Goal: Task Accomplishment & Management: Use online tool/utility

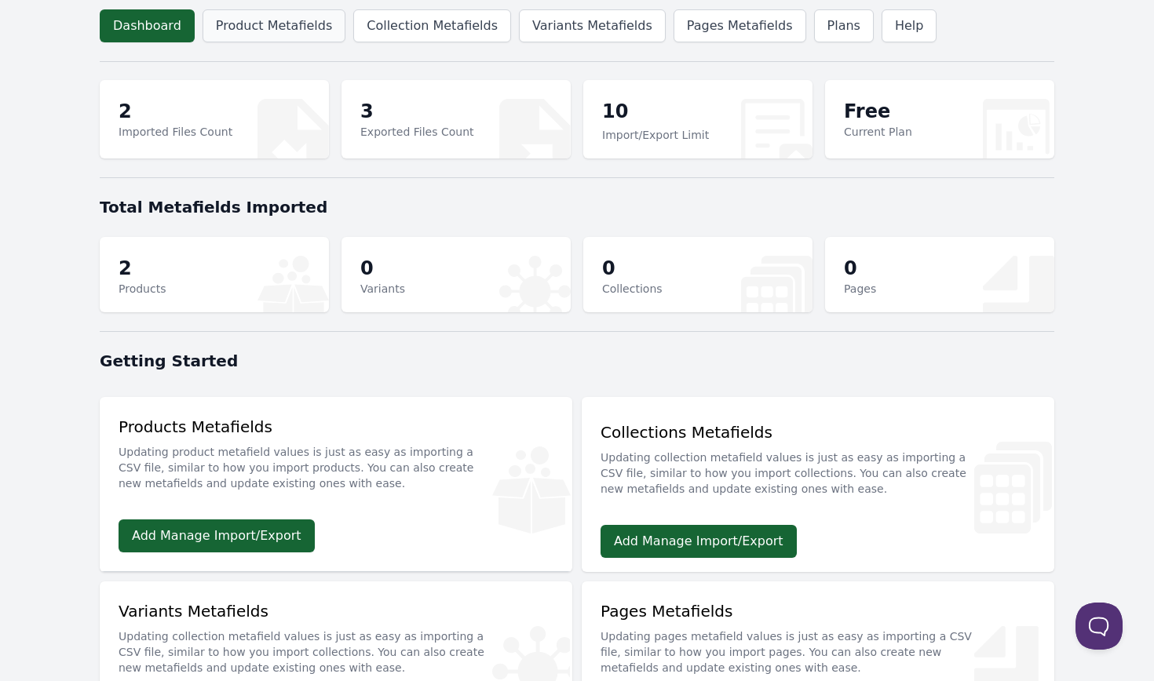
click at [286, 41] on link "Product Metafields" at bounding box center [273, 25] width 143 height 33
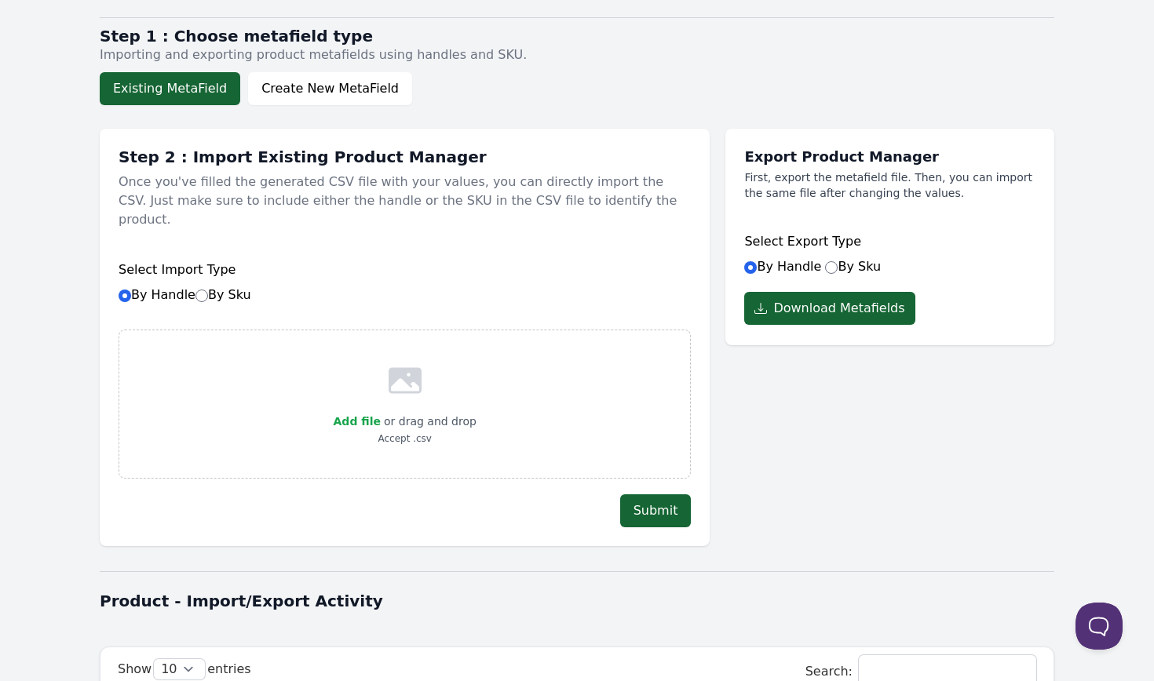
scroll to position [45, 0]
click at [838, 268] on label "By Sku" at bounding box center [853, 265] width 56 height 15
click at [837, 268] on input "By Sku" at bounding box center [831, 267] width 13 height 13
radio input "true"
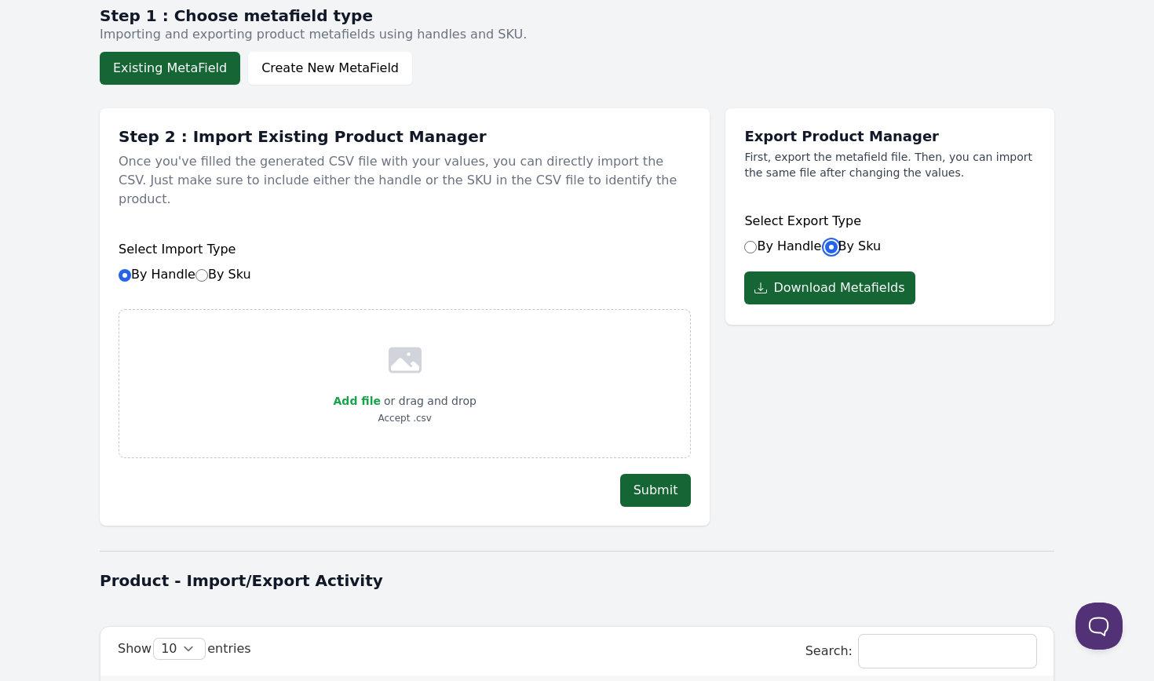
scroll to position [67, 0]
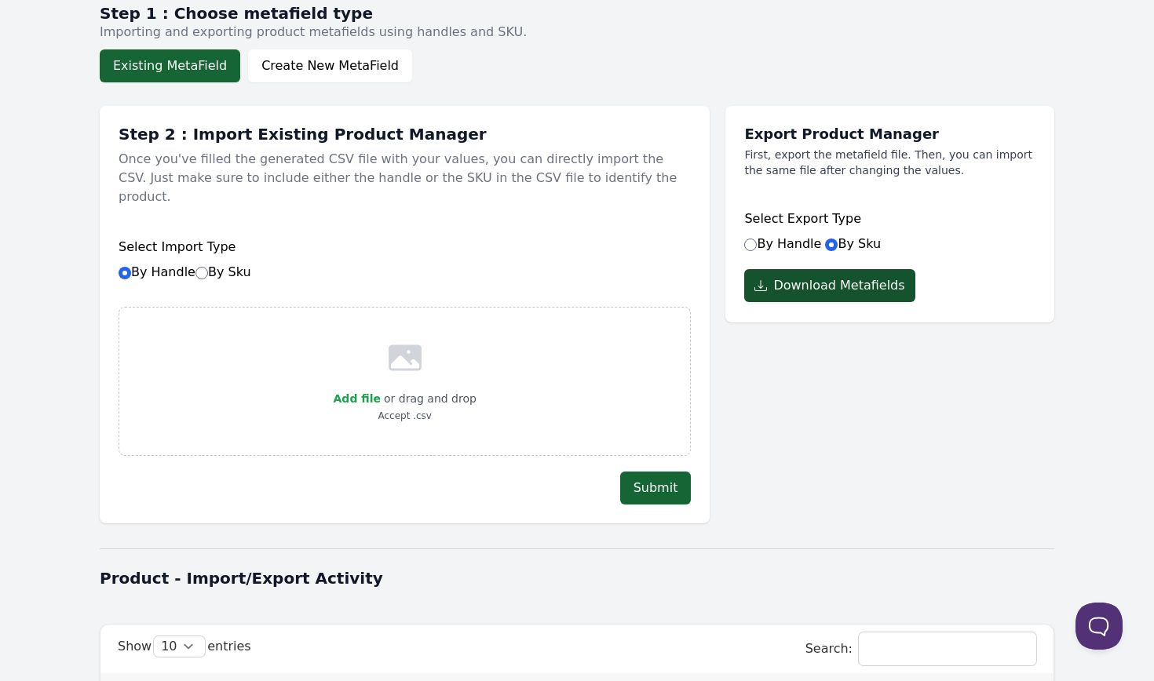
click at [773, 286] on button "Download Metafields" at bounding box center [829, 285] width 170 height 33
click at [202, 264] on div "Select Import Type By Handle By Sku" at bounding box center [405, 259] width 572 height 75
click at [210, 264] on label "By Sku" at bounding box center [223, 271] width 56 height 15
click at [208, 267] on input "By Sku" at bounding box center [201, 273] width 13 height 13
radio input "true"
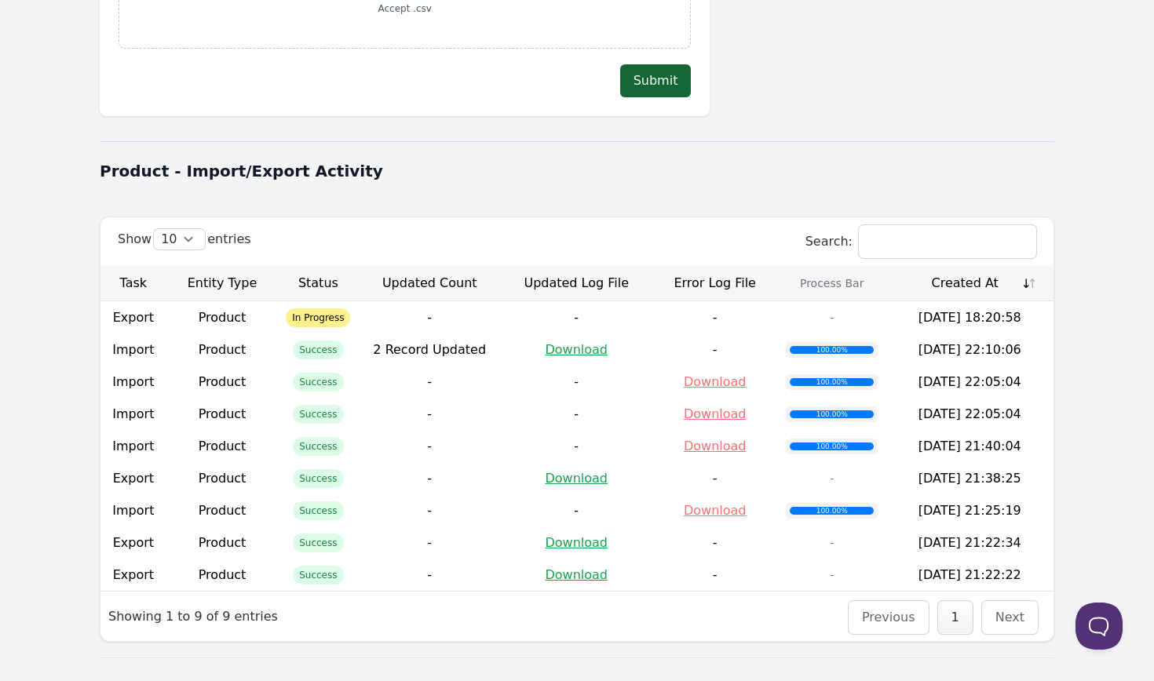
scroll to position [502, 0]
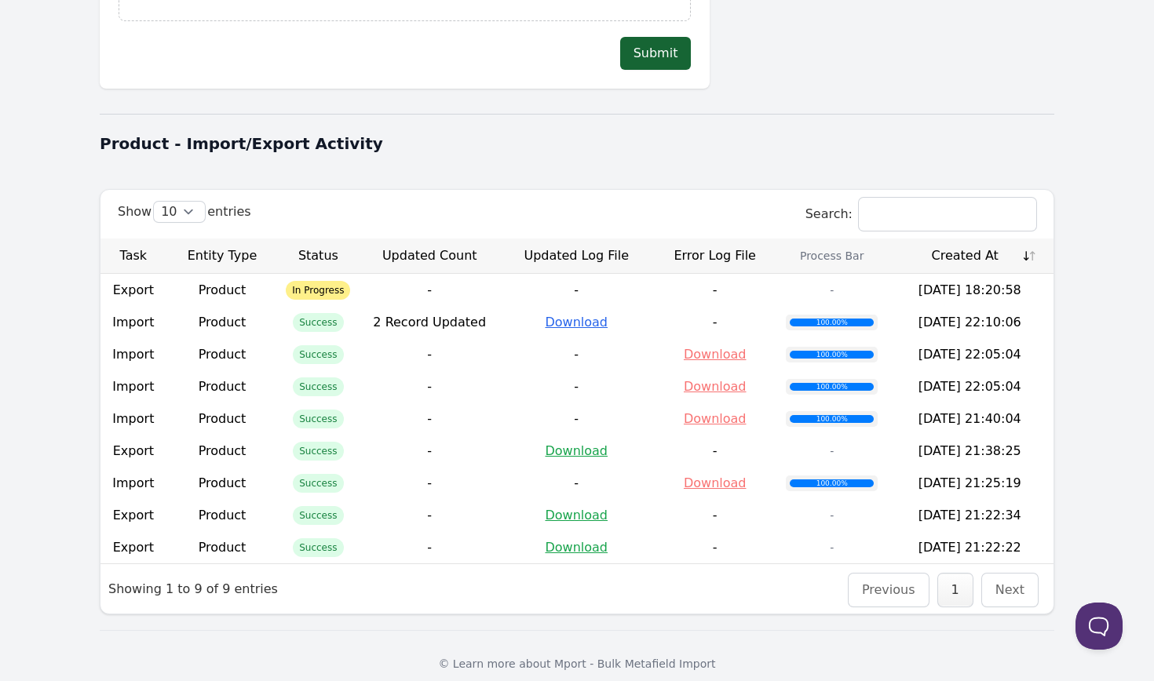
click at [571, 315] on link "Download" at bounding box center [576, 322] width 63 height 15
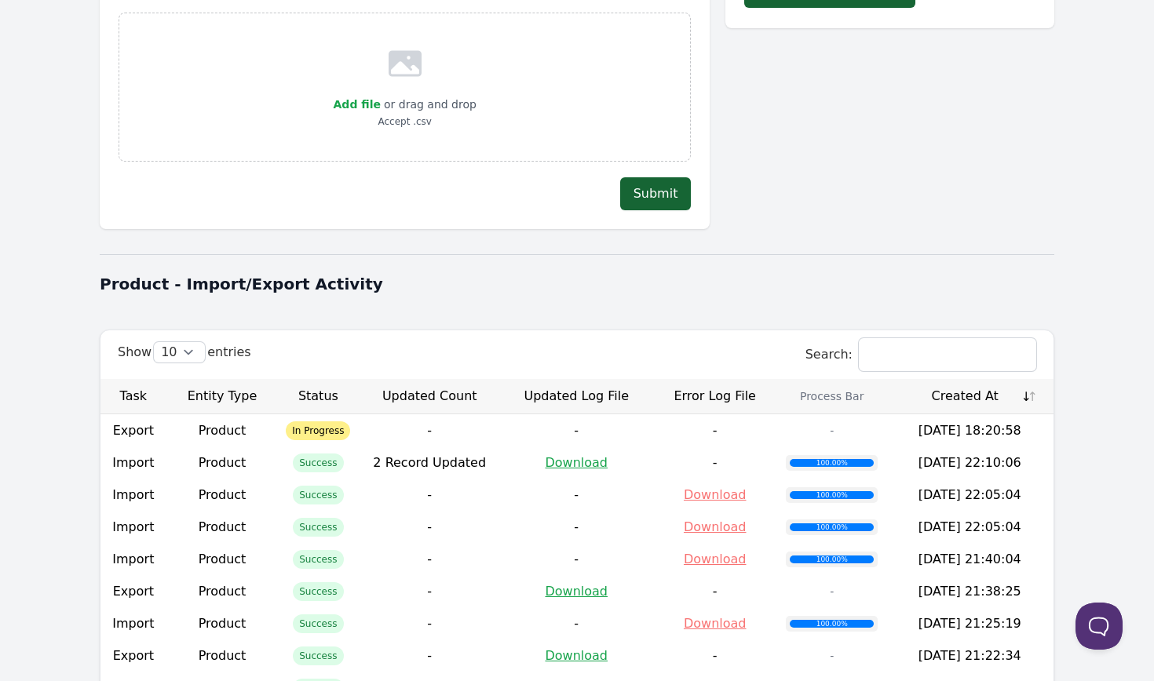
scroll to position [0, 0]
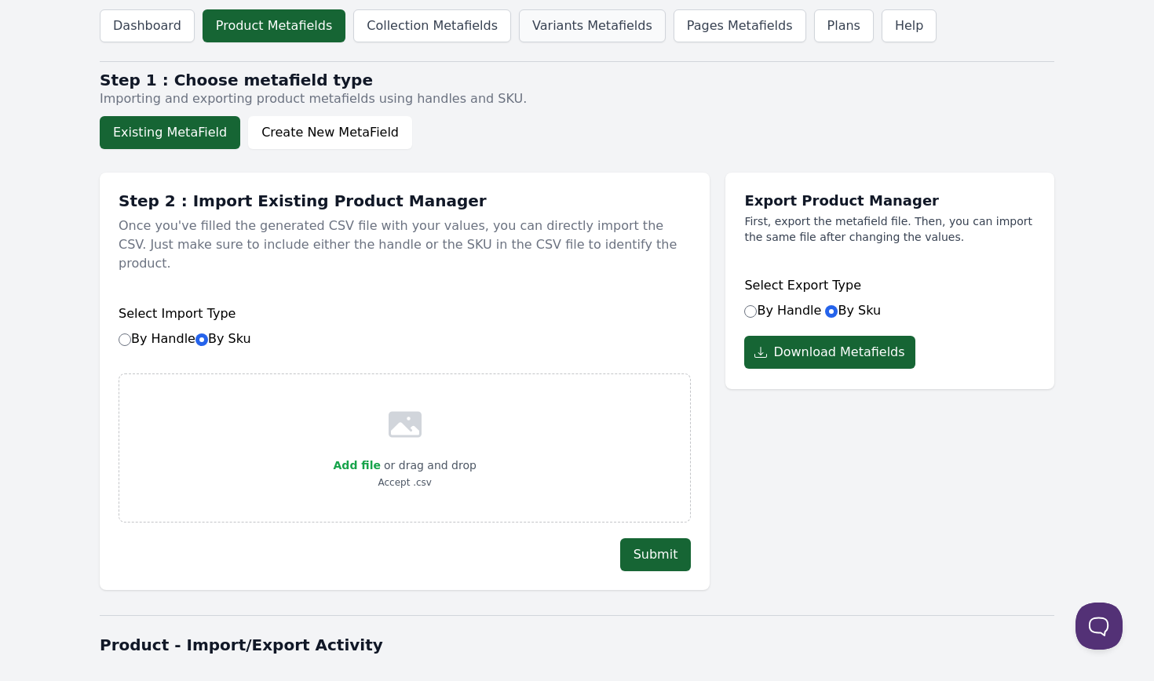
click at [546, 28] on link "Variants Metafields" at bounding box center [592, 25] width 147 height 33
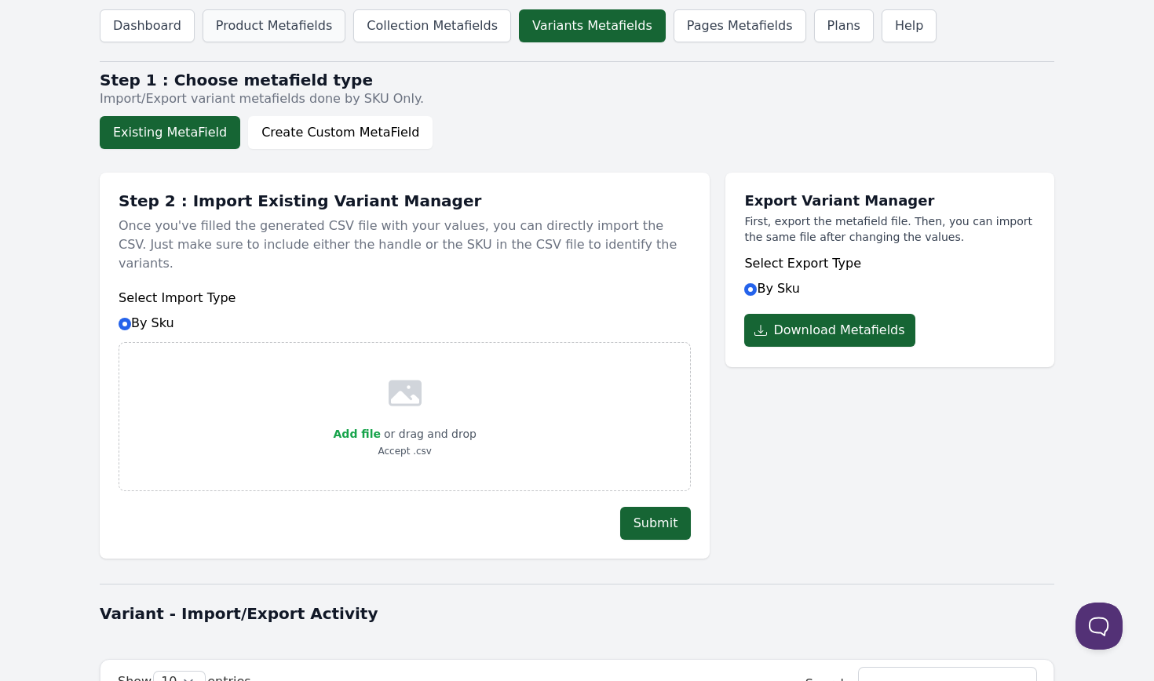
click at [266, 24] on link "Product Metafields" at bounding box center [273, 25] width 143 height 33
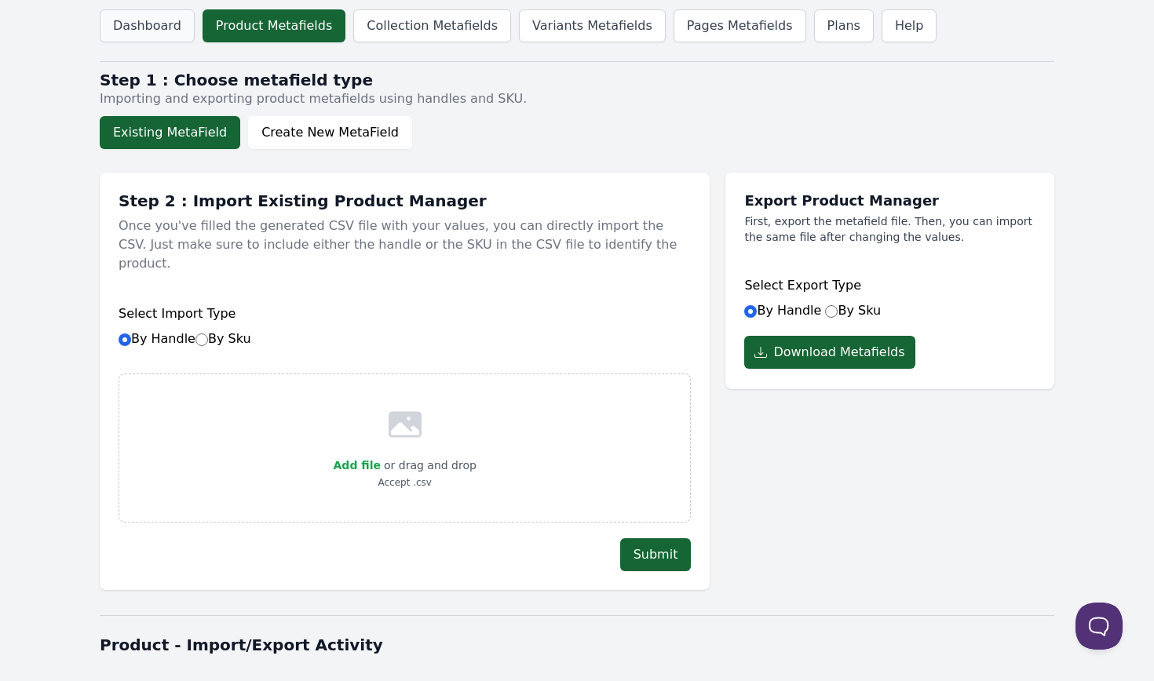
click at [149, 38] on link "Dashboard" at bounding box center [147, 25] width 95 height 33
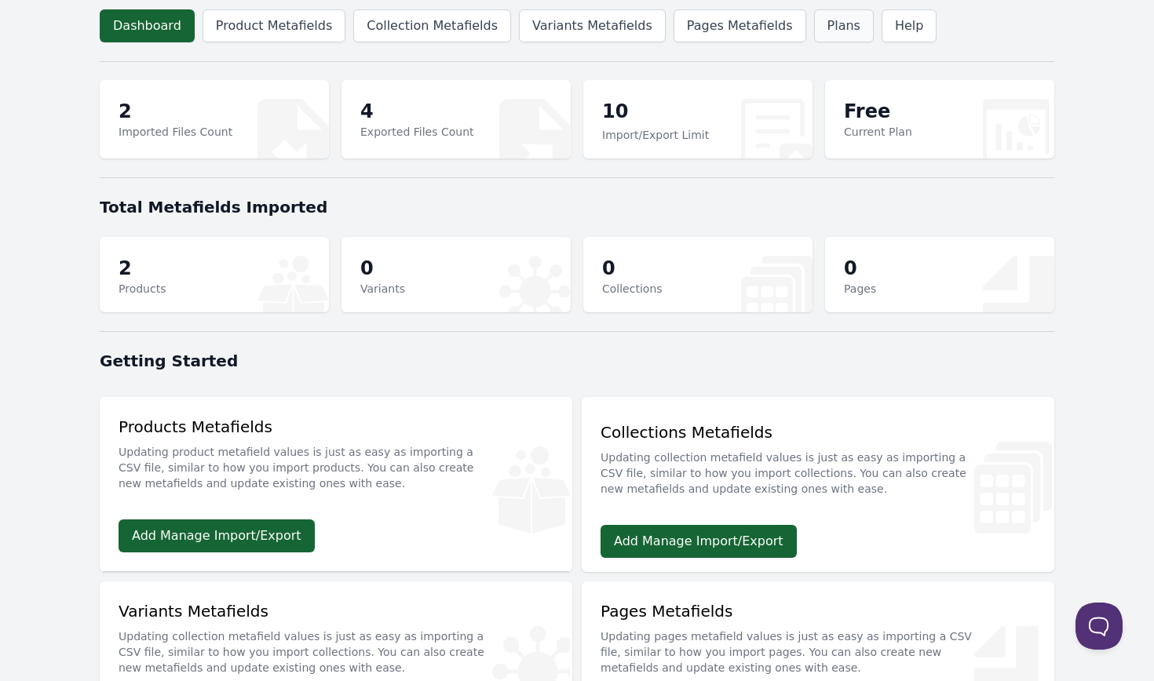
click at [814, 28] on link "Plans" at bounding box center [844, 25] width 60 height 33
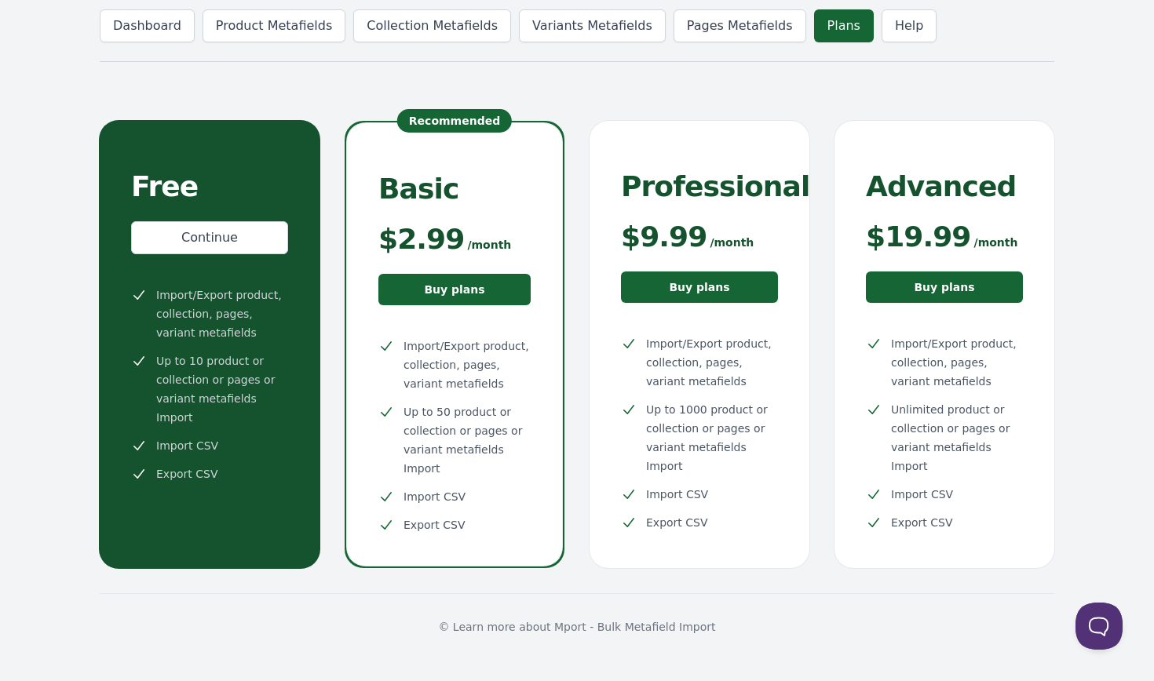
click at [132, 44] on header "Dashboard Product Metafields Collection Metafields Variants Metafields Pages Me…" at bounding box center [577, 26] width 954 height 52
click at [151, 22] on link "Dashboard" at bounding box center [147, 25] width 95 height 33
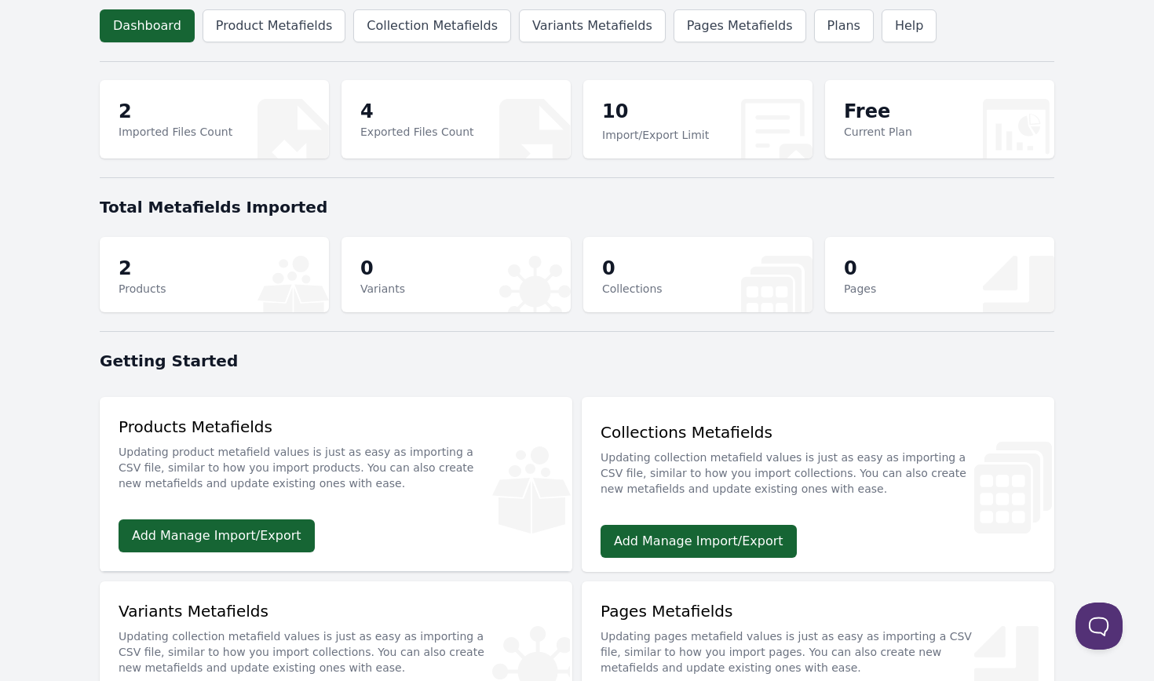
click at [169, 232] on section "2 Products 0 Variants 0 Collections 0 Pages" at bounding box center [577, 275] width 954 height 94
click at [120, 256] on p "2" at bounding box center [142, 268] width 47 height 25
click at [881, 24] on link "Help" at bounding box center [908, 25] width 55 height 33
